Goal: Browse casually: Explore the website without a specific task or goal

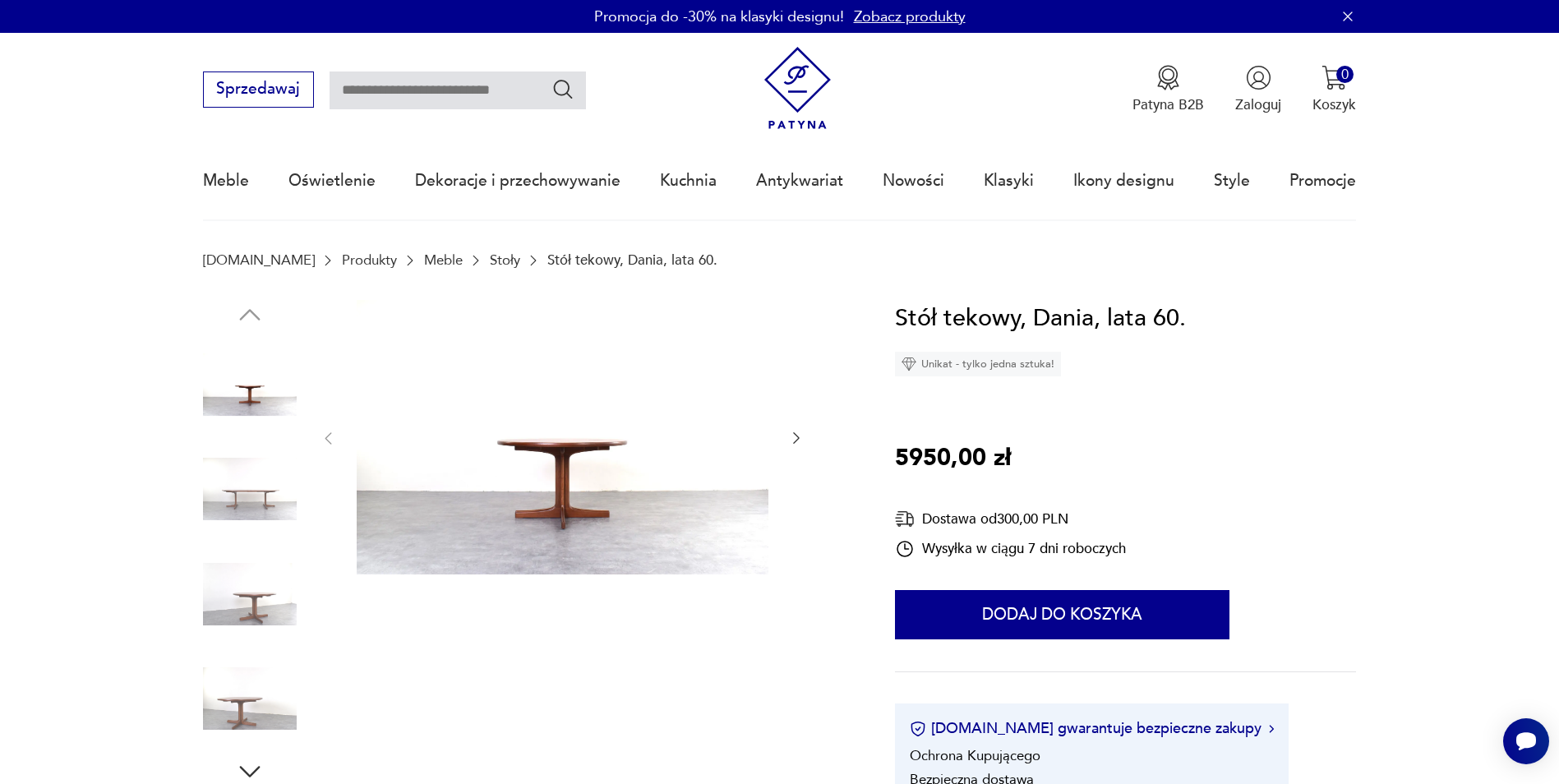
click at [239, 706] on img at bounding box center [250, 699] width 94 height 94
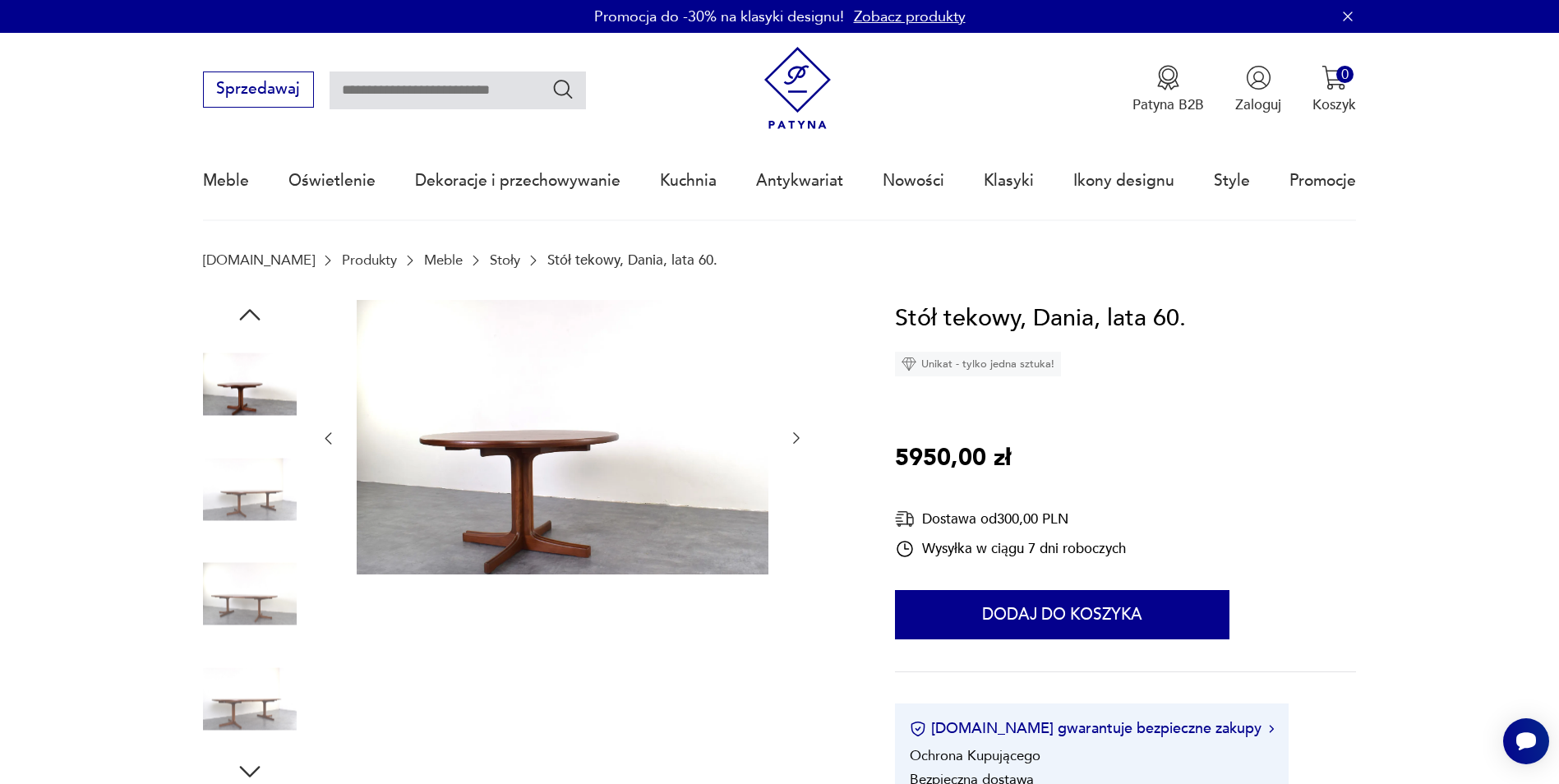
click at [257, 710] on img at bounding box center [250, 699] width 94 height 94
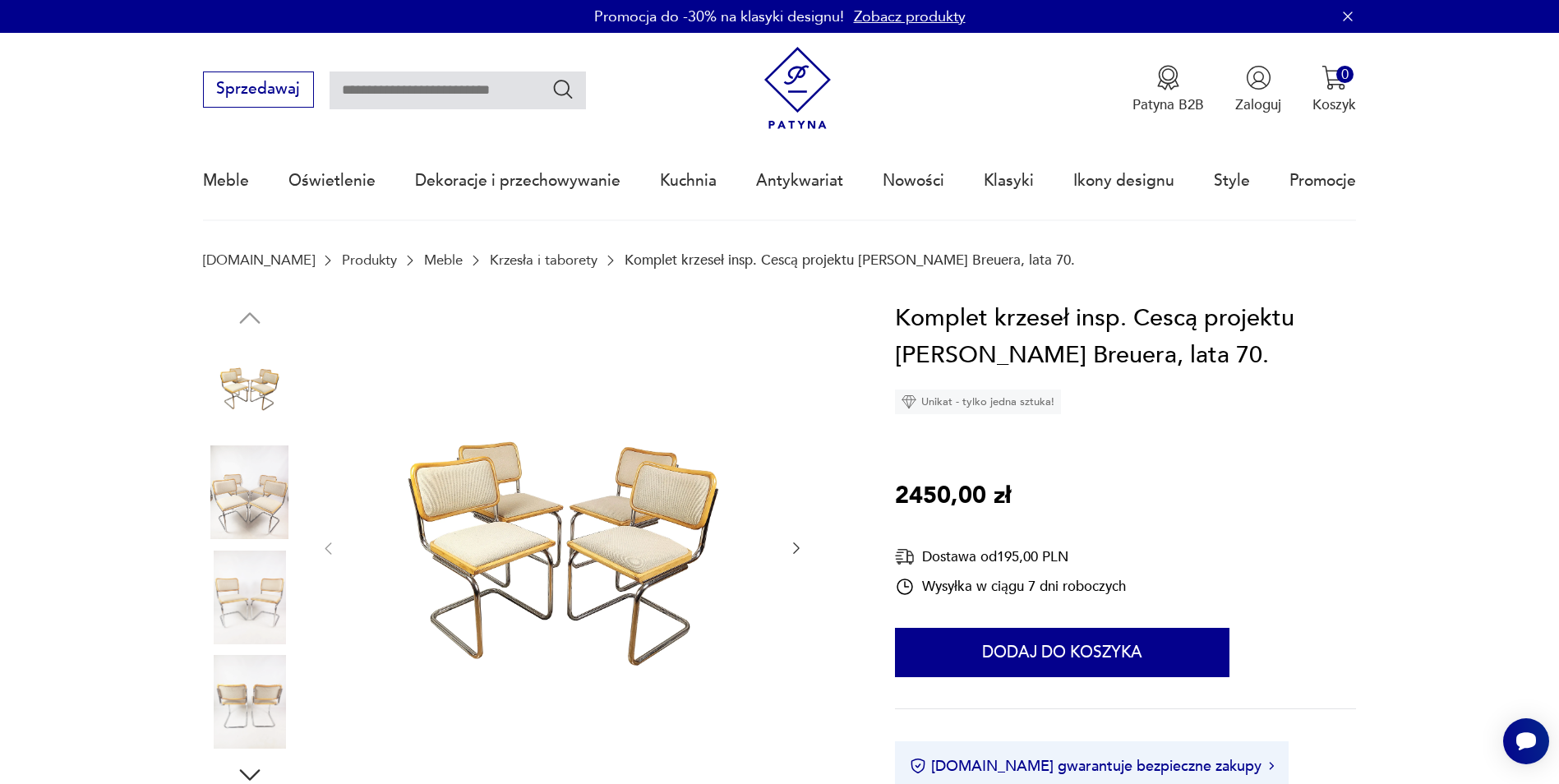
click at [510, 551] on img at bounding box center [563, 547] width 412 height 495
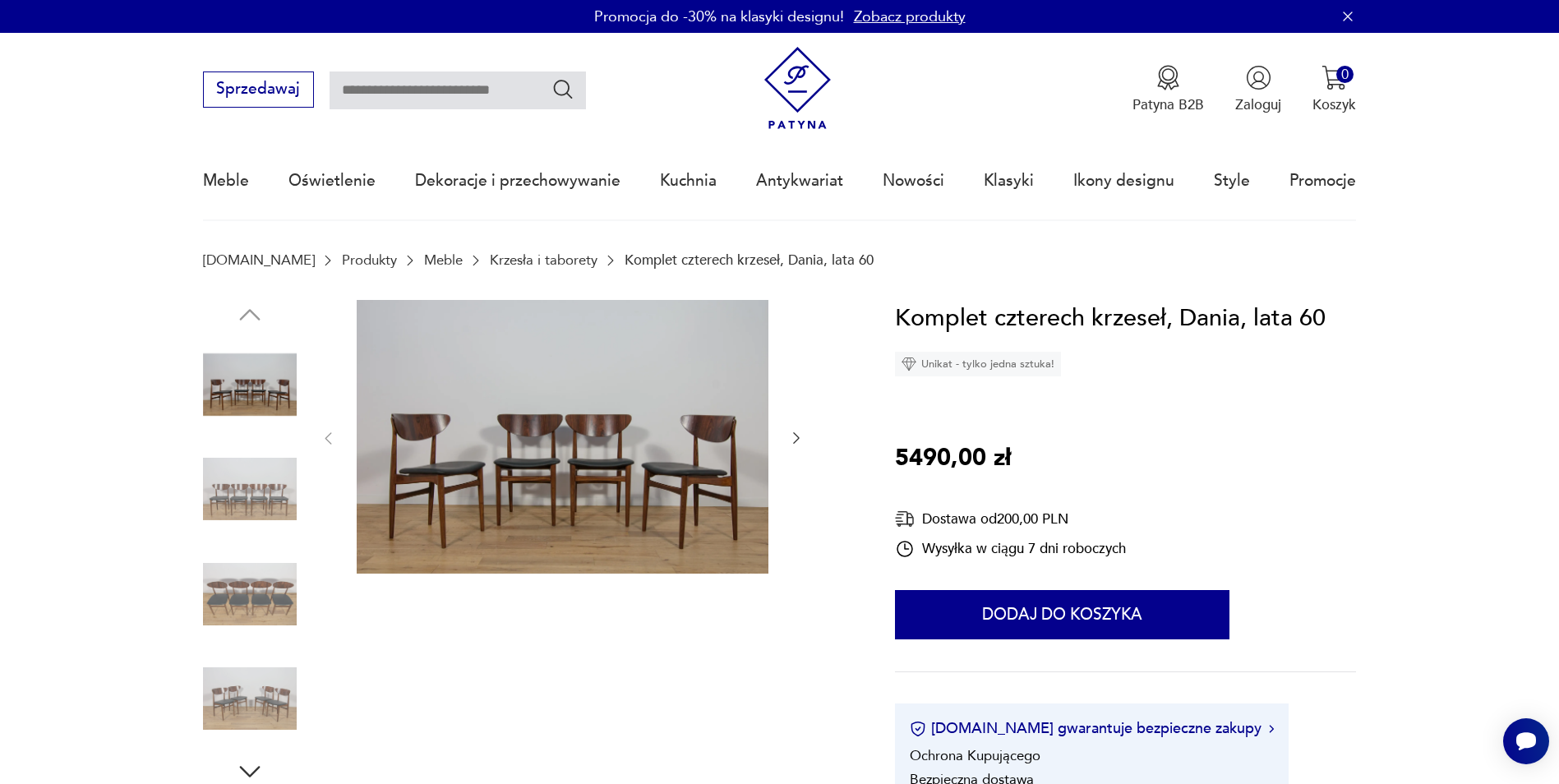
click at [508, 465] on img at bounding box center [563, 437] width 412 height 275
